Goal: Entertainment & Leisure: Consume media (video, audio)

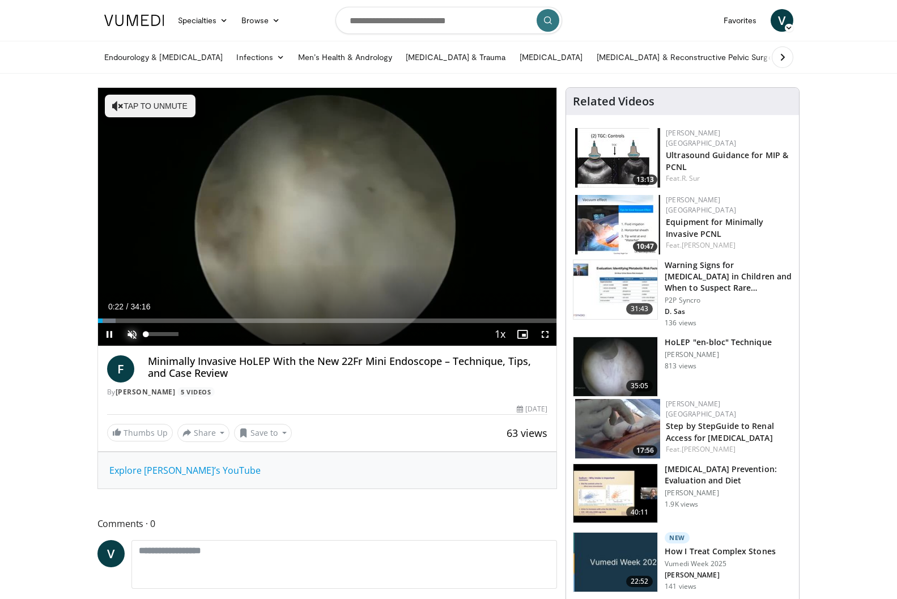
click at [129, 337] on span "Video Player" at bounding box center [132, 334] width 23 height 23
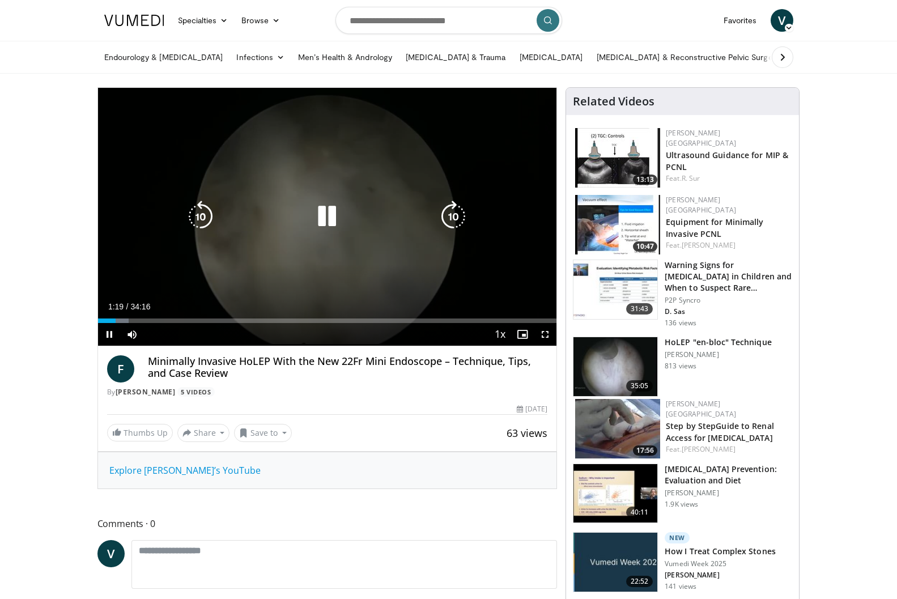
click at [330, 217] on icon "Video Player" at bounding box center [327, 217] width 32 height 32
click at [325, 223] on icon "Video Player" at bounding box center [327, 217] width 32 height 32
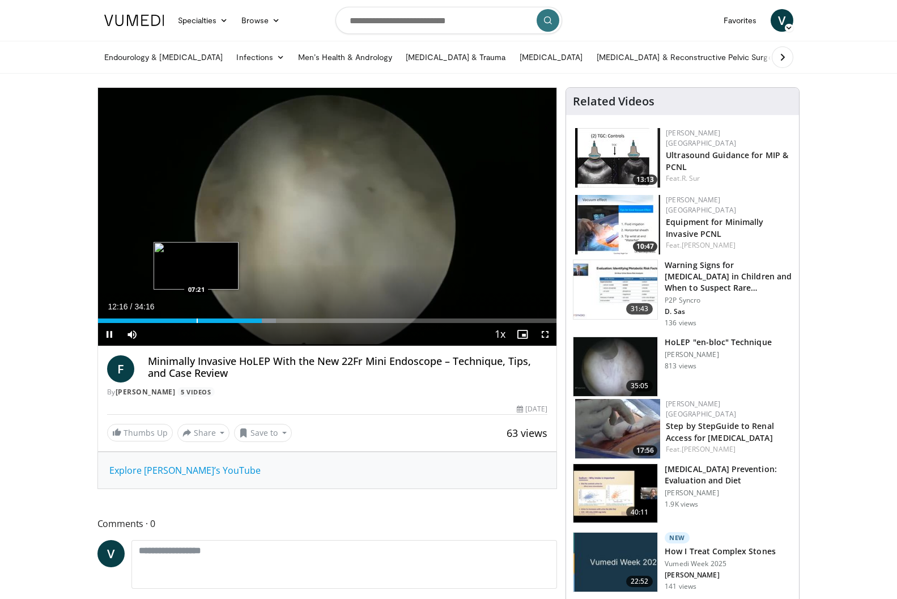
click at [194, 320] on div "Loaded : 38.84% 12:16 07:21" at bounding box center [327, 321] width 459 height 5
click at [175, 320] on div "Loaded : 24.27% 07:12 06:00" at bounding box center [327, 321] width 459 height 5
click at [163, 319] on div "Loaded : 17.47% 04:54 04:54" at bounding box center [327, 321] width 459 height 5
click at [146, 323] on div "Current Time 4:58 / Duration 34:16 Pause Skip Backward Skip Forward Mute 100% L…" at bounding box center [327, 334] width 459 height 23
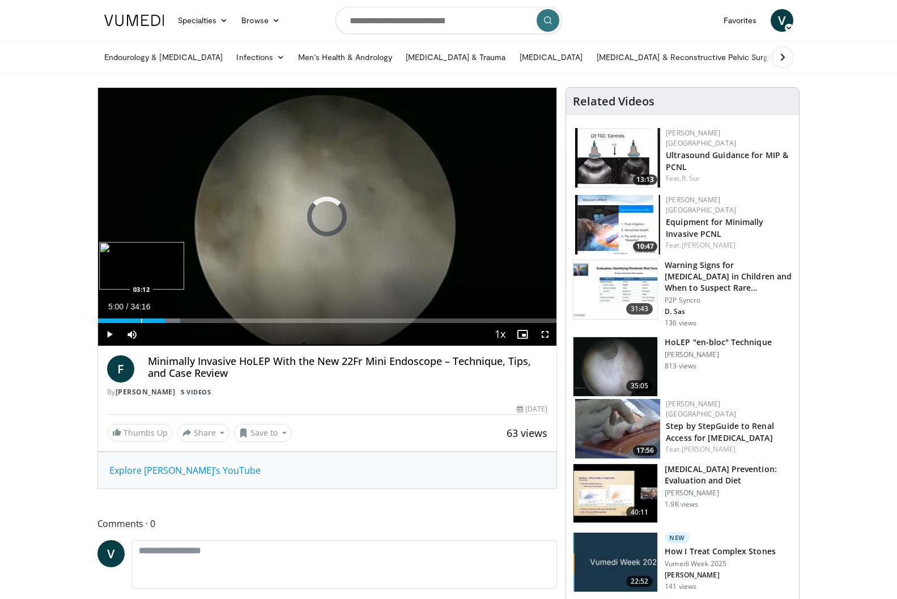
click at [141, 321] on div "Progress Bar" at bounding box center [141, 321] width 1 height 5
click at [123, 319] on div "Progress Bar" at bounding box center [123, 321] width 1 height 5
click at [117, 319] on div "Progress Bar" at bounding box center [117, 321] width 1 height 5
